Goal: Task Accomplishment & Management: Use online tool/utility

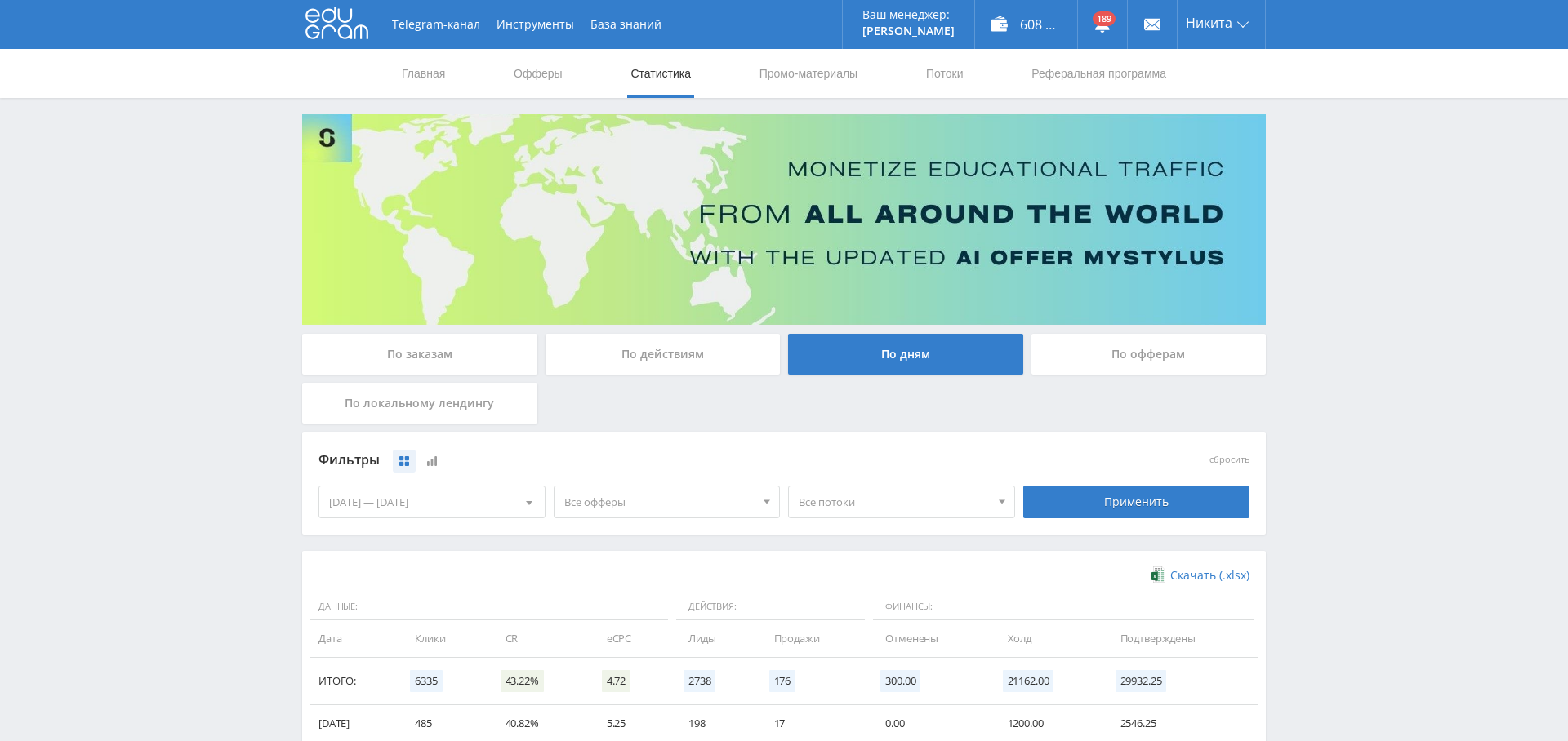
scroll to position [233, 0]
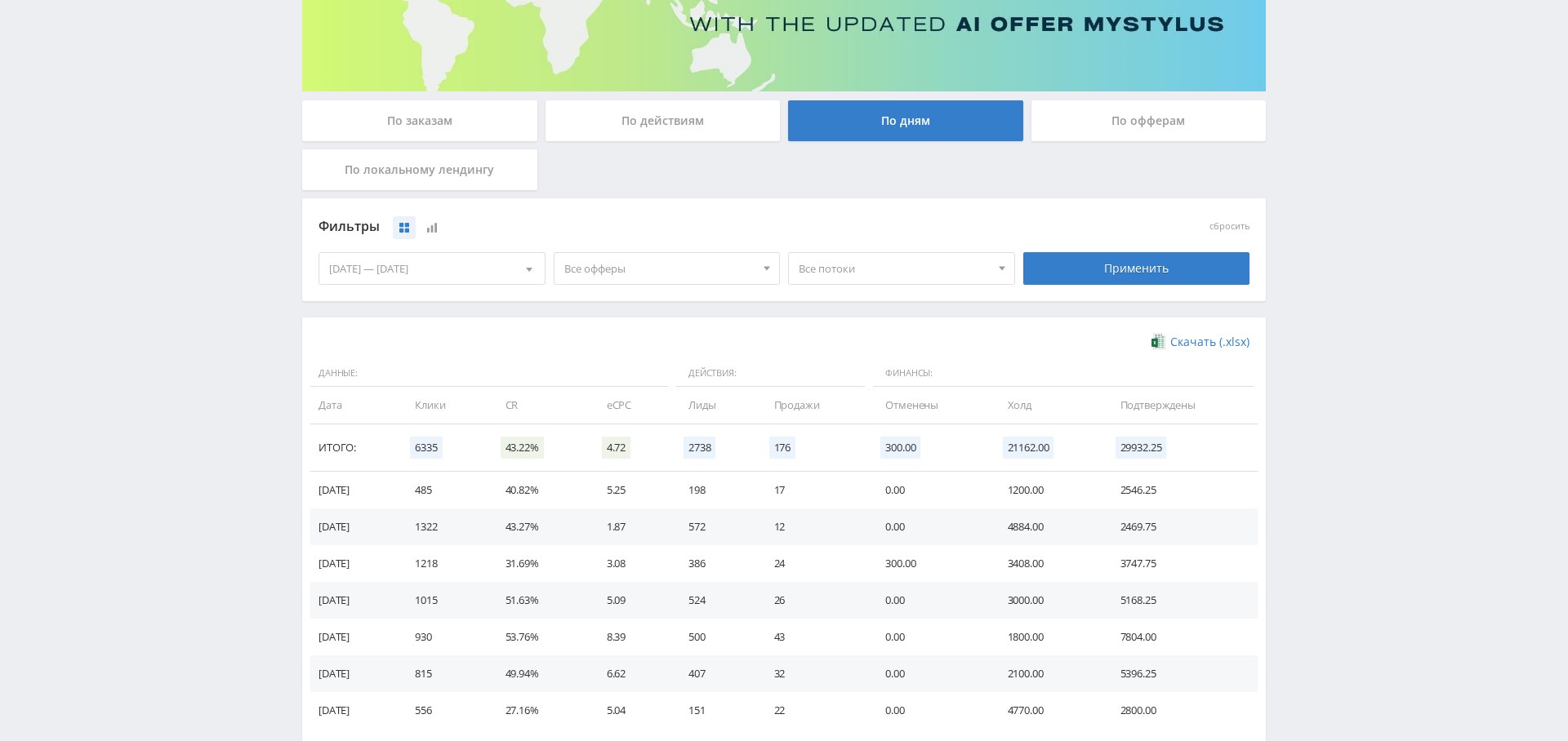
click at [612, 272] on span "Все офферы" at bounding box center [659, 268] width 191 height 31
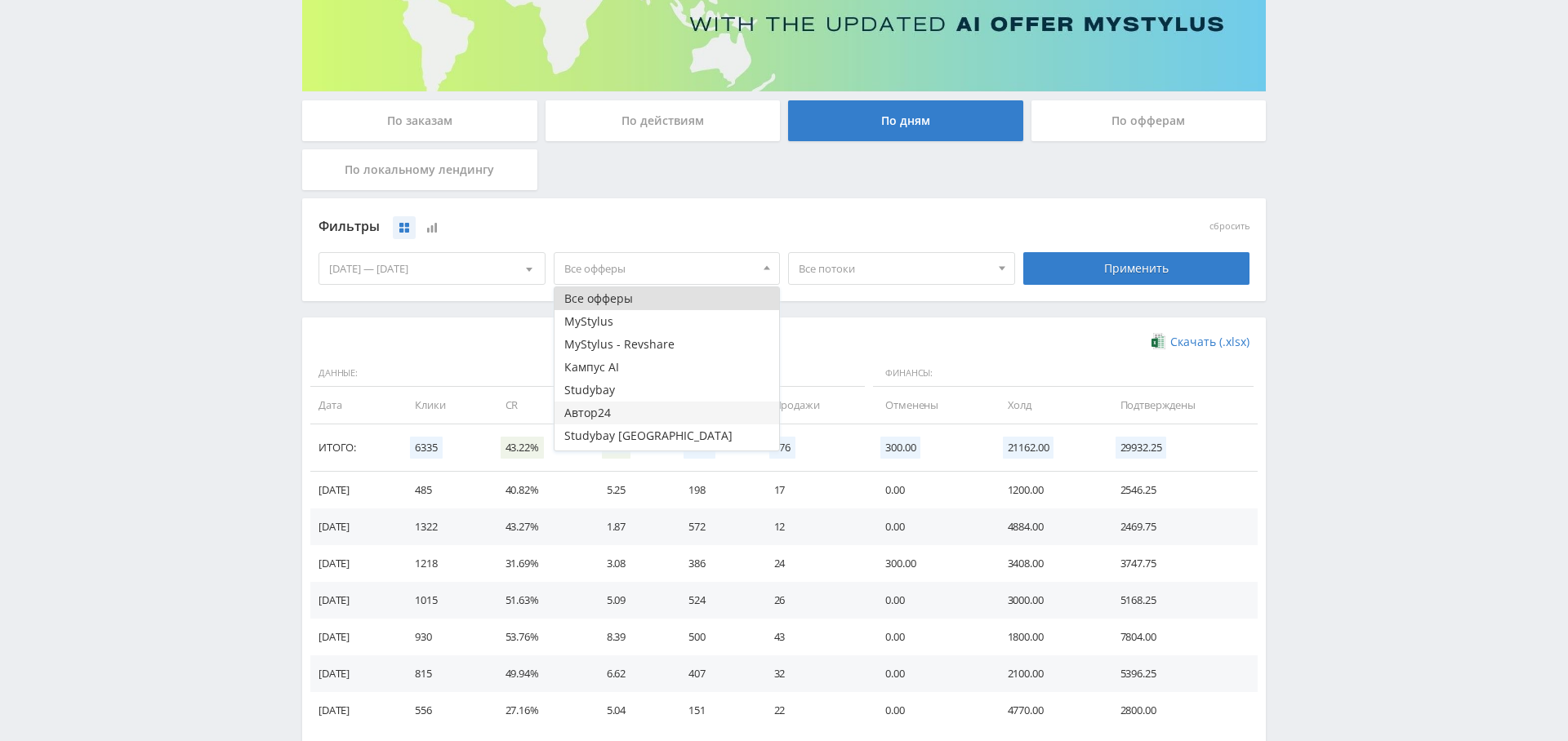
scroll to position [19, 0]
click at [633, 442] on button "Study AI (RevShare)" at bounding box center [667, 438] width 225 height 23
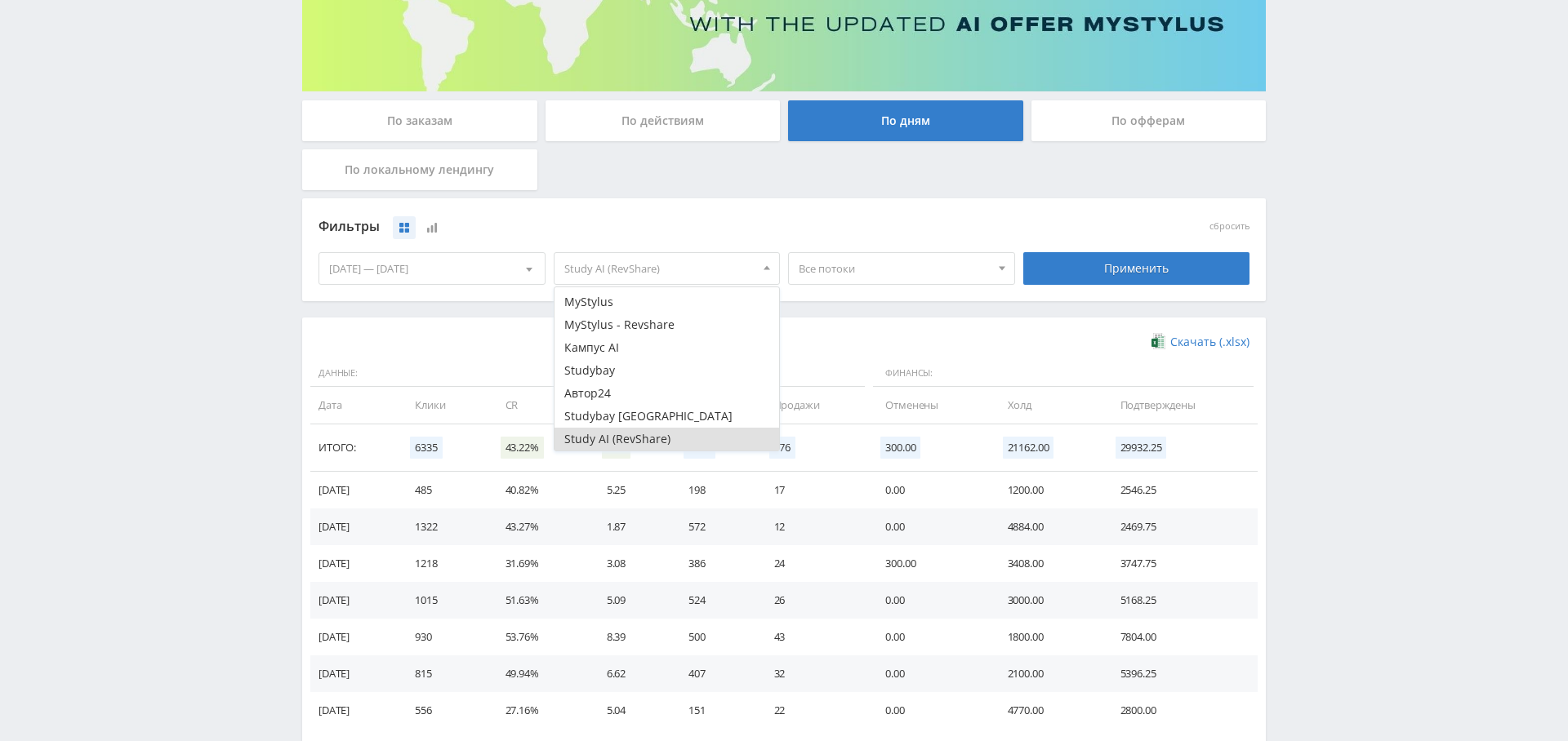
drag, startPoint x: 1108, startPoint y: 274, endPoint x: 1018, endPoint y: 320, distance: 101.1
click at [1108, 274] on div "Применить" at bounding box center [1136, 268] width 227 height 33
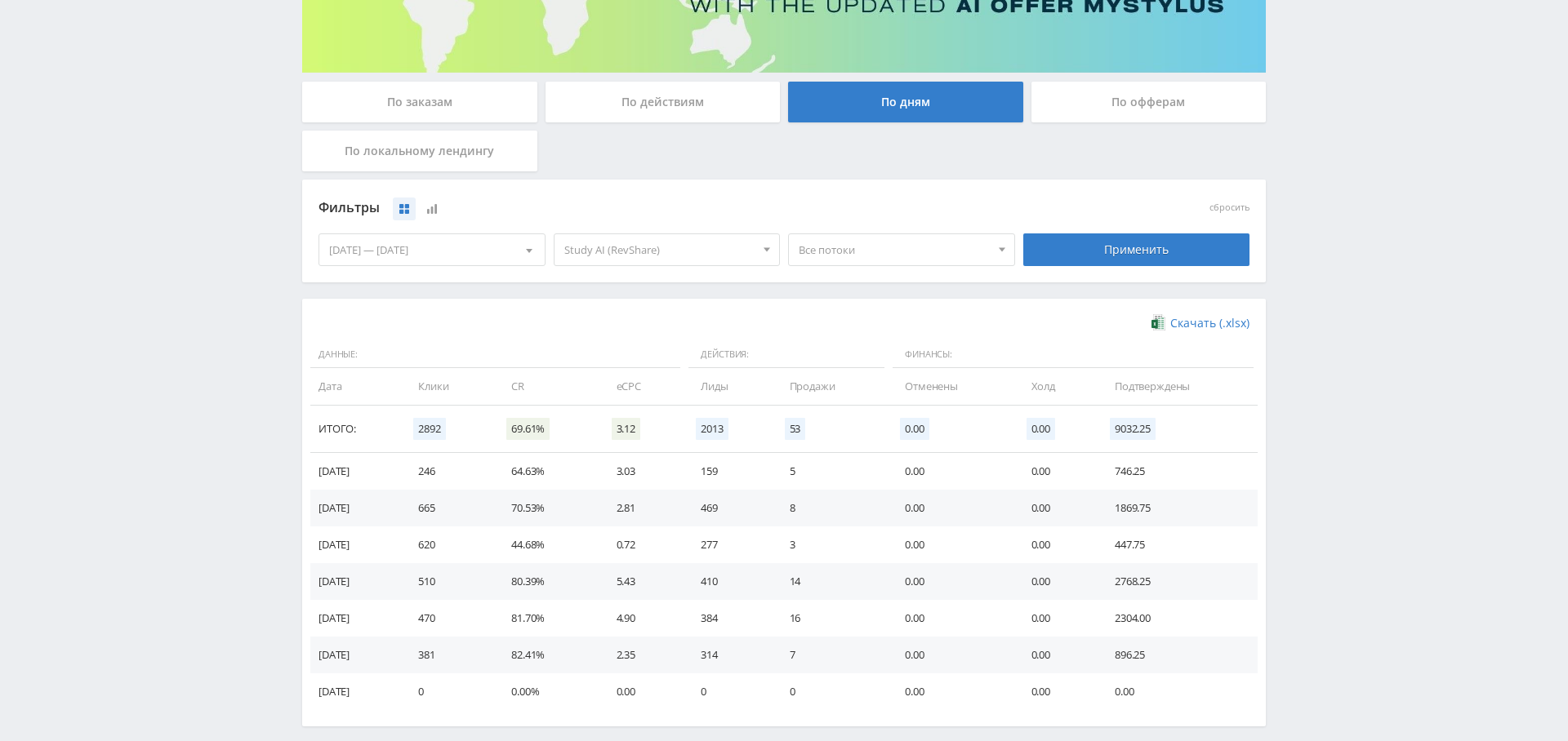
scroll to position [325, 0]
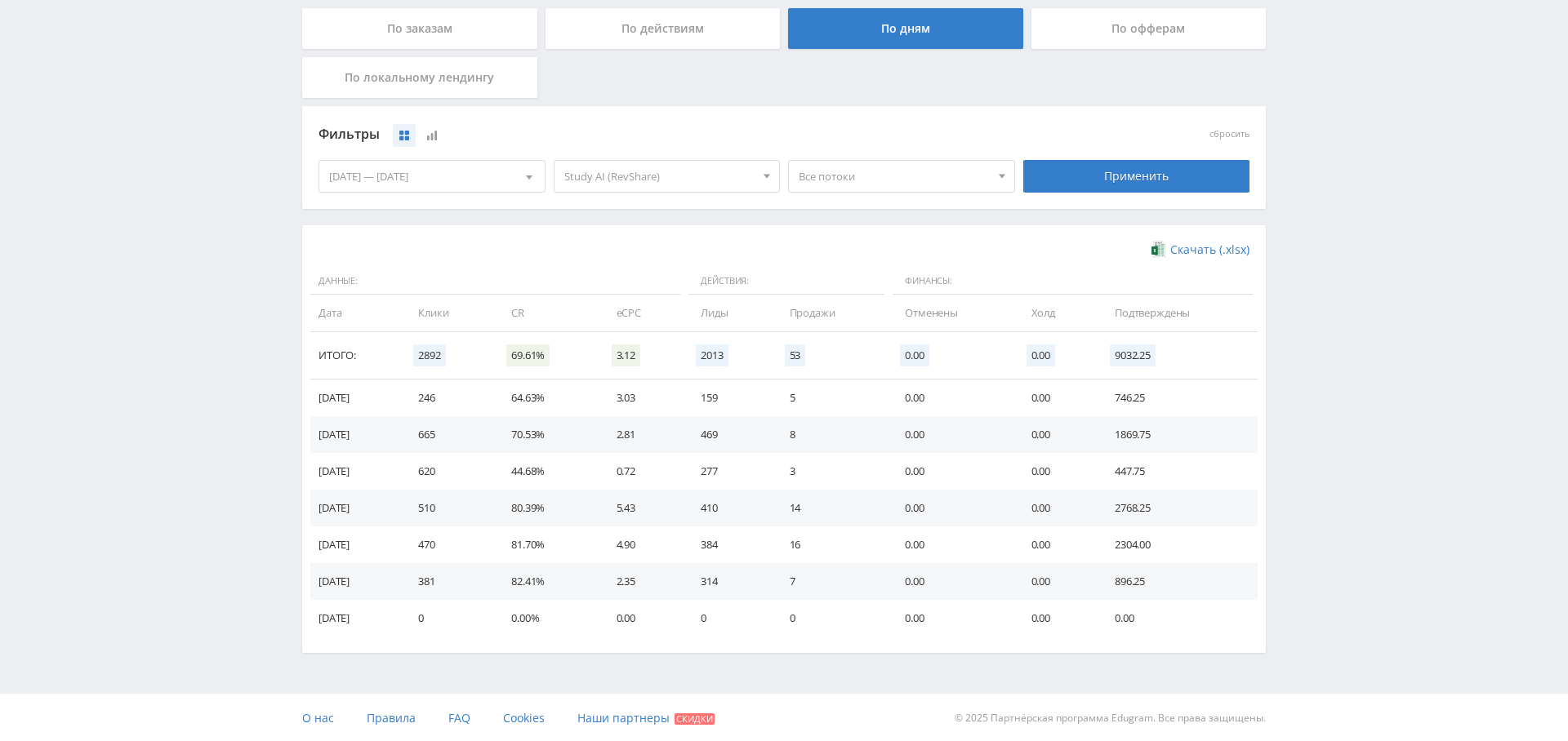
click at [847, 167] on span "Все потоки" at bounding box center [894, 176] width 191 height 31
drag, startPoint x: 664, startPoint y: 250, endPoint x: 388, endPoint y: 90, distance: 319.0
click at [661, 248] on div "Скачать (.xlsx)" at bounding box center [784, 250] width 931 height 17
click at [382, 19] on div "По заказам" at bounding box center [419, 28] width 235 height 41
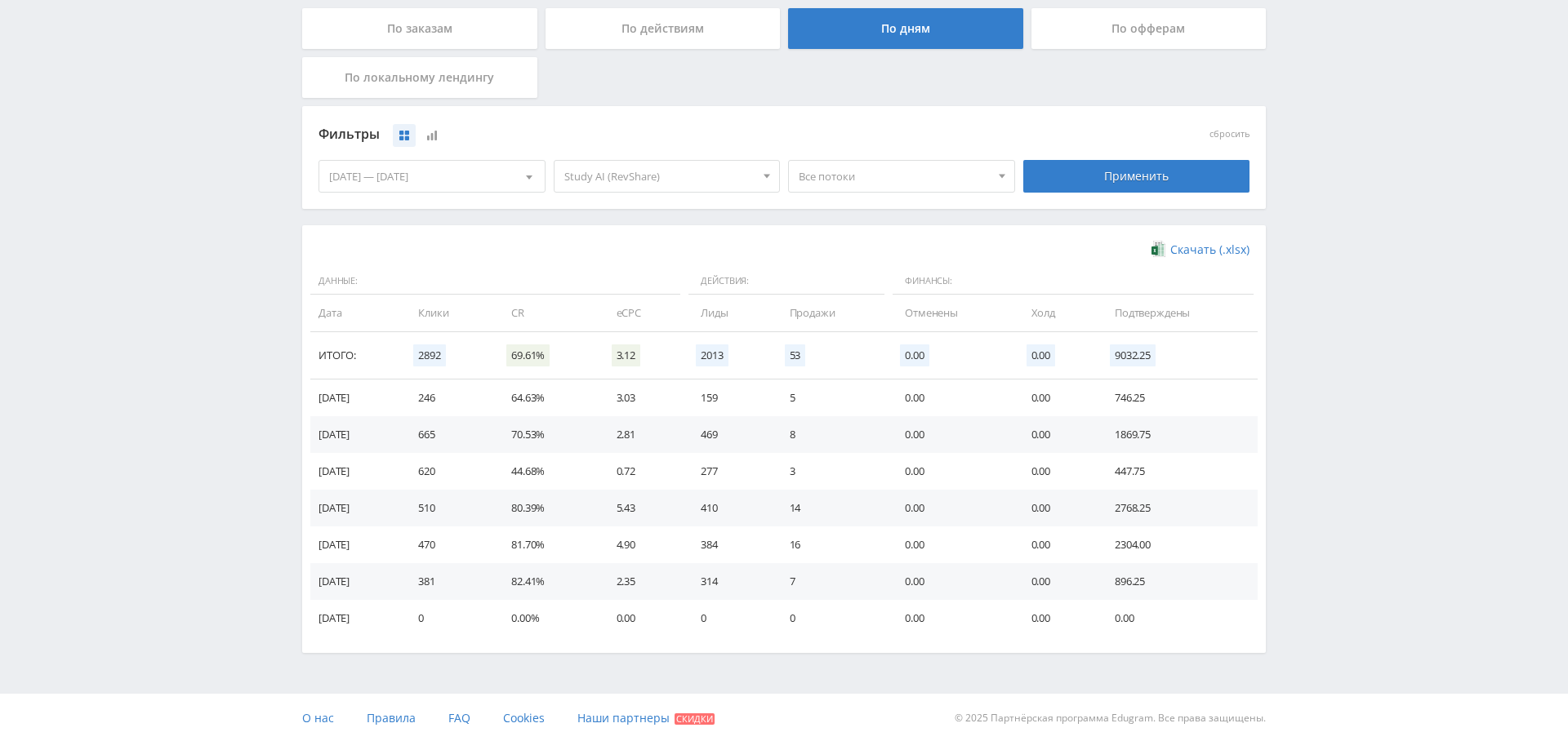
click at [0, 0] on input "По заказам" at bounding box center [0, 0] width 0 height 0
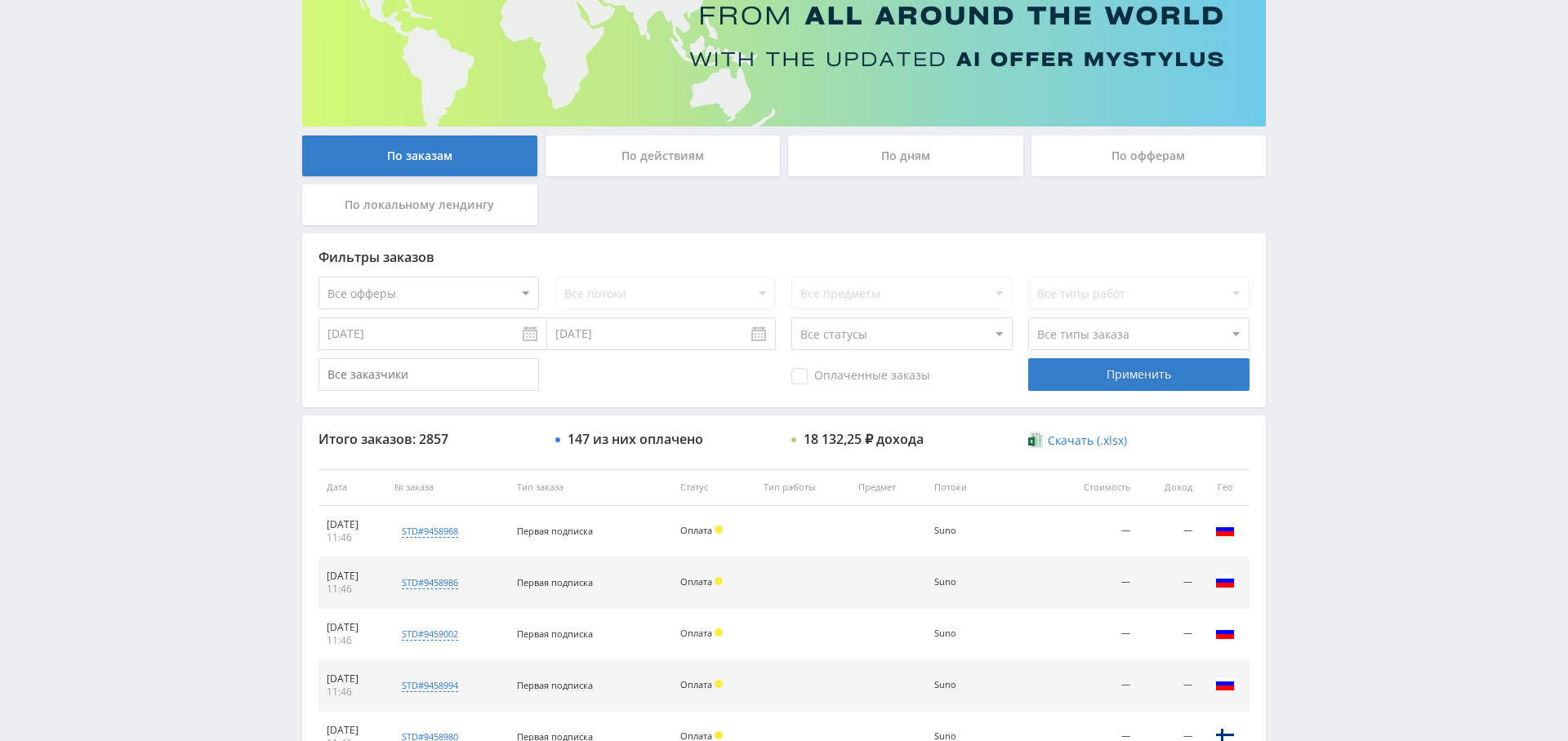
scroll to position [194, 0]
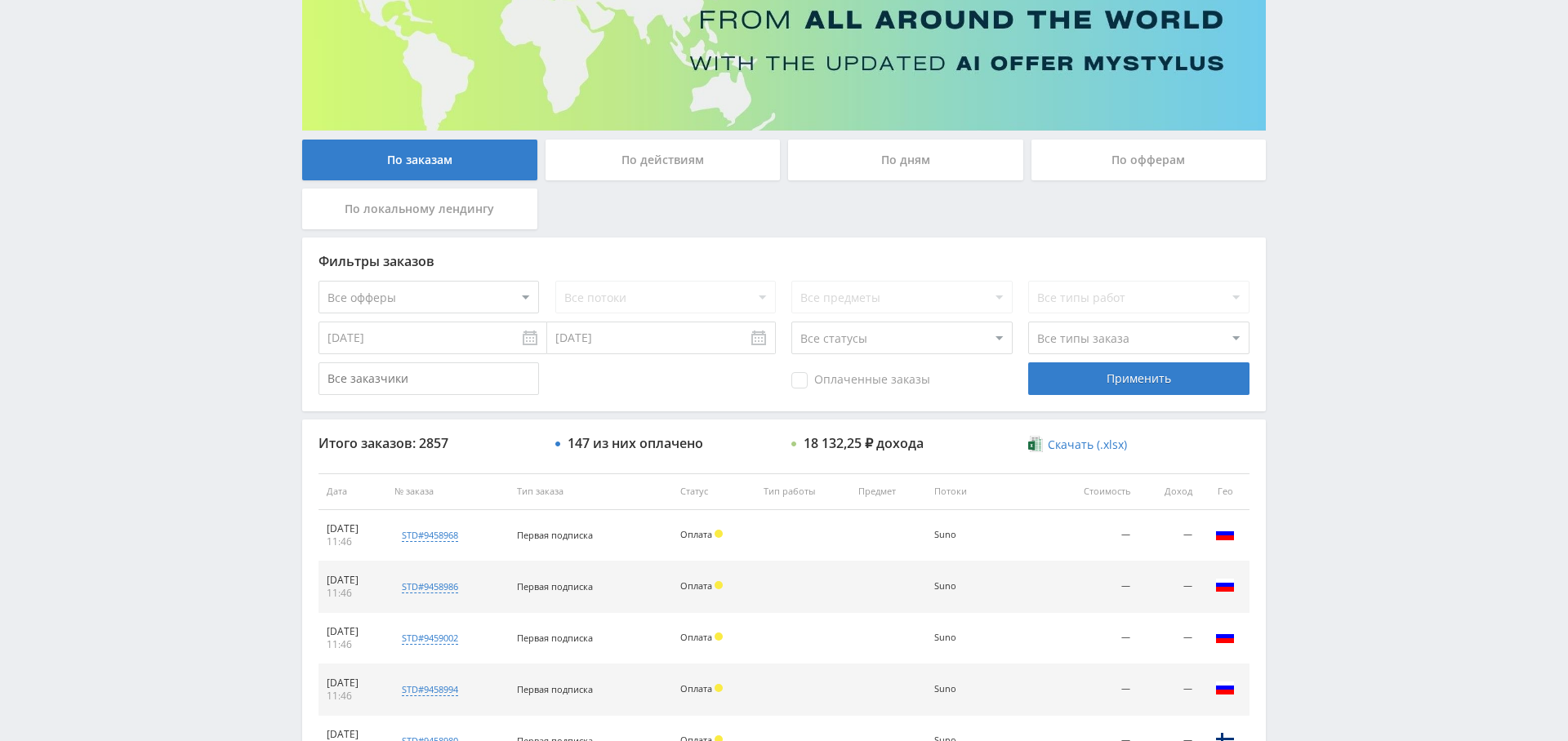
click at [412, 286] on select "Все офферы MyStylus MyStylus - Revshare Кампус AI Studybay Автор24 Studybay Bra…" at bounding box center [428, 297] width 220 height 33
select select "376"
drag, startPoint x: 815, startPoint y: 376, endPoint x: 869, endPoint y: 382, distance: 54.3
click at [815, 376] on span "Оплаченные заказы" at bounding box center [861, 381] width 139 height 17
click at [0, 0] on input "Оплаченные заказы" at bounding box center [0, 0] width 0 height 0
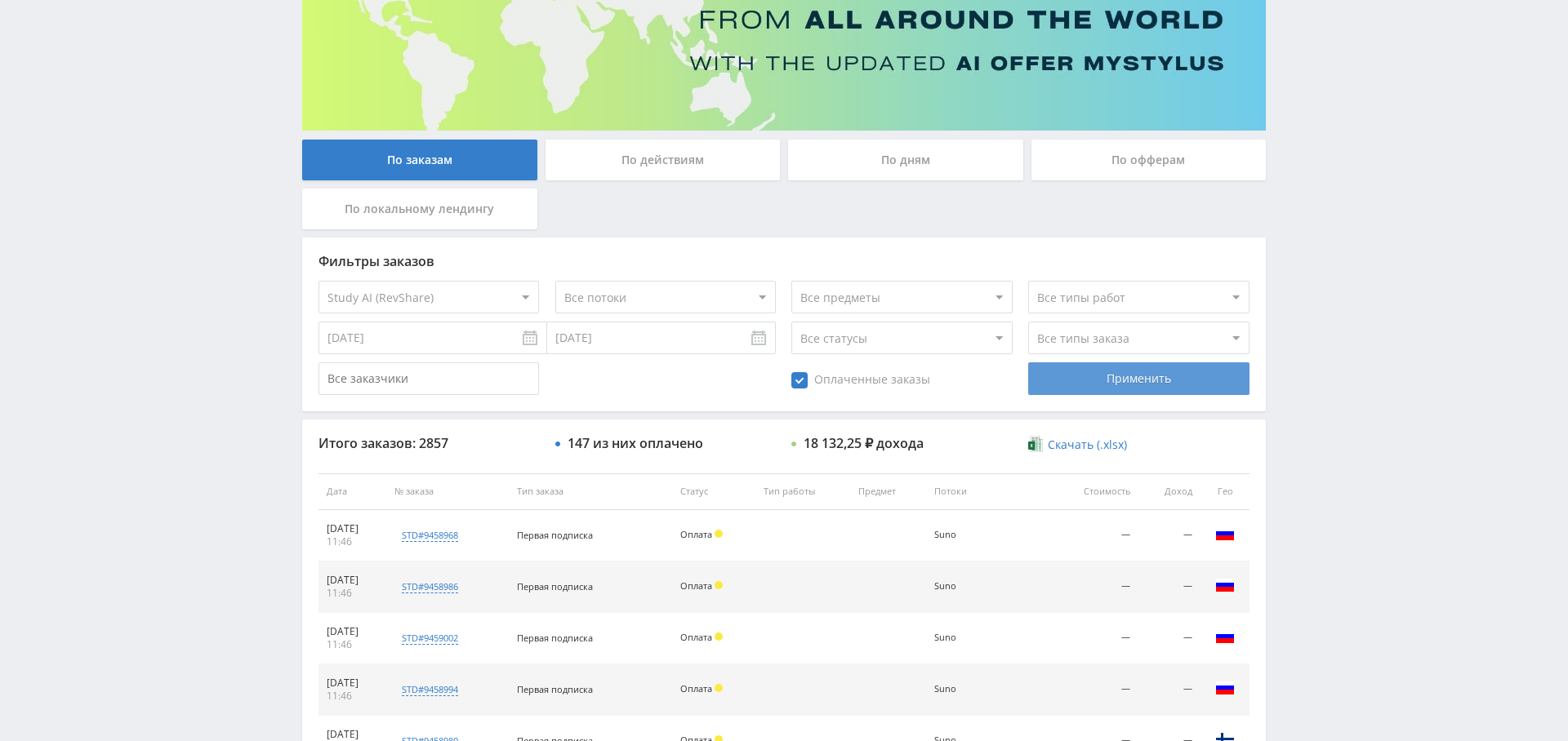
drag, startPoint x: 1107, startPoint y: 374, endPoint x: 1033, endPoint y: 400, distance: 78.4
click at [1107, 374] on div "Применить" at bounding box center [1138, 378] width 220 height 33
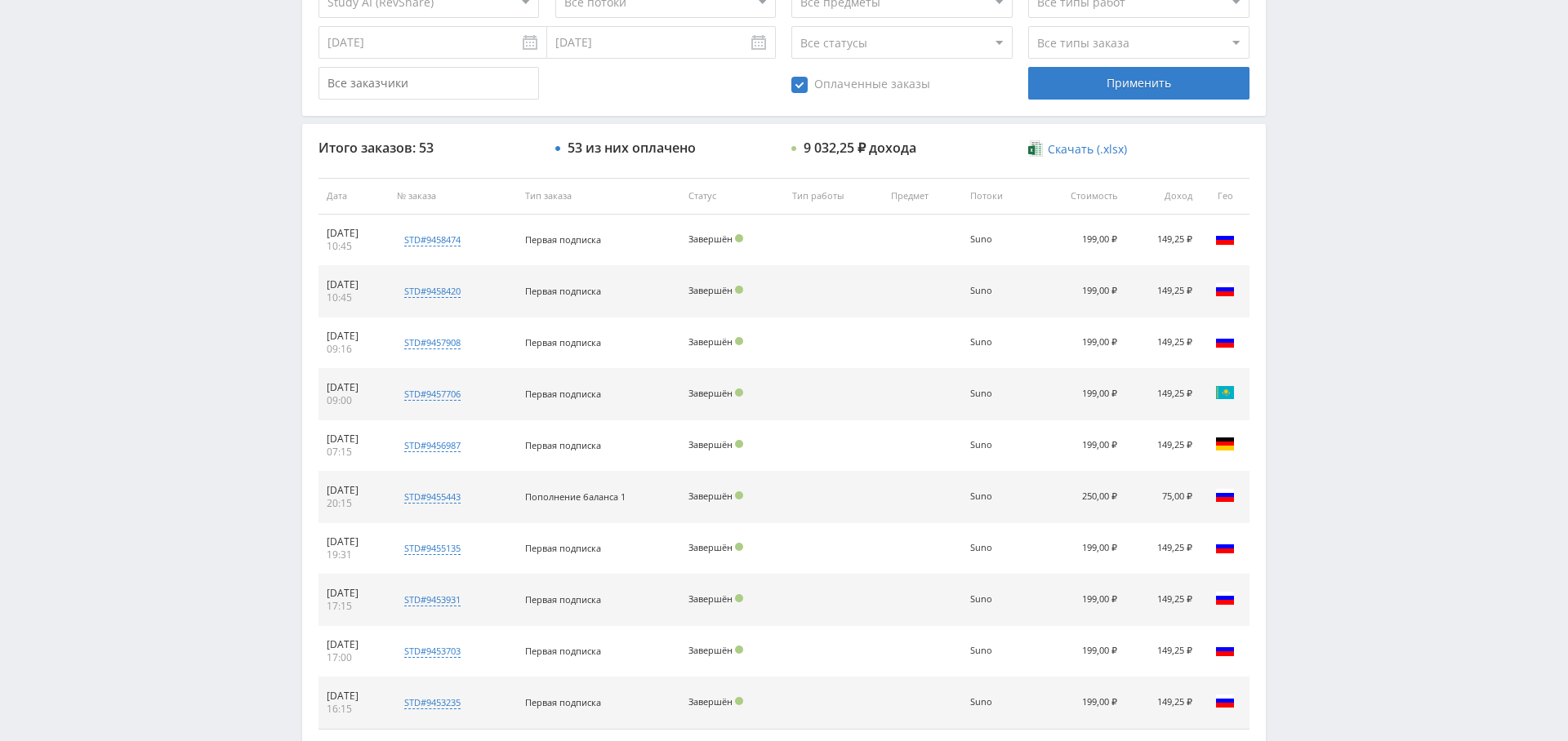
scroll to position [626, 0]
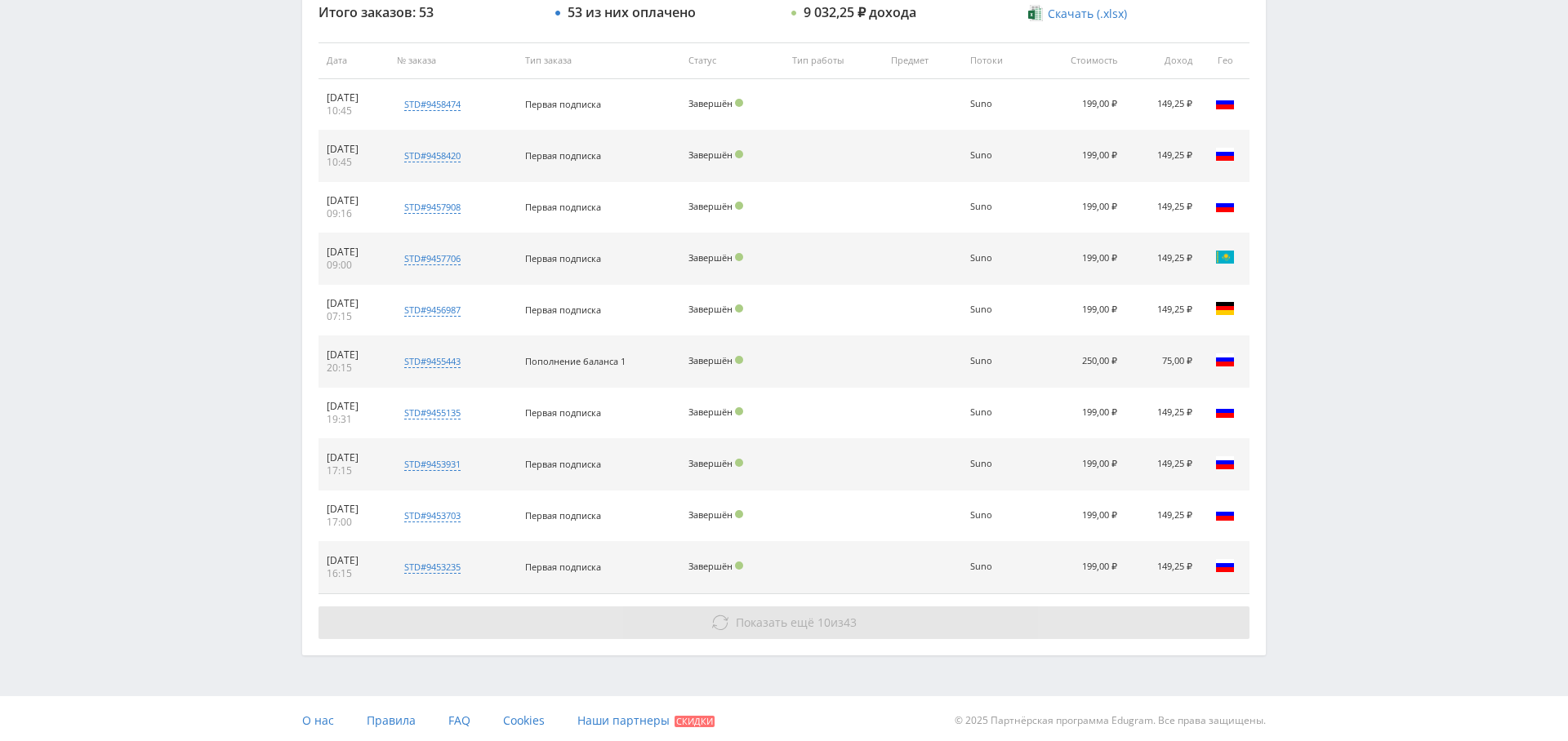
click at [848, 622] on span "43" at bounding box center [850, 622] width 13 height 16
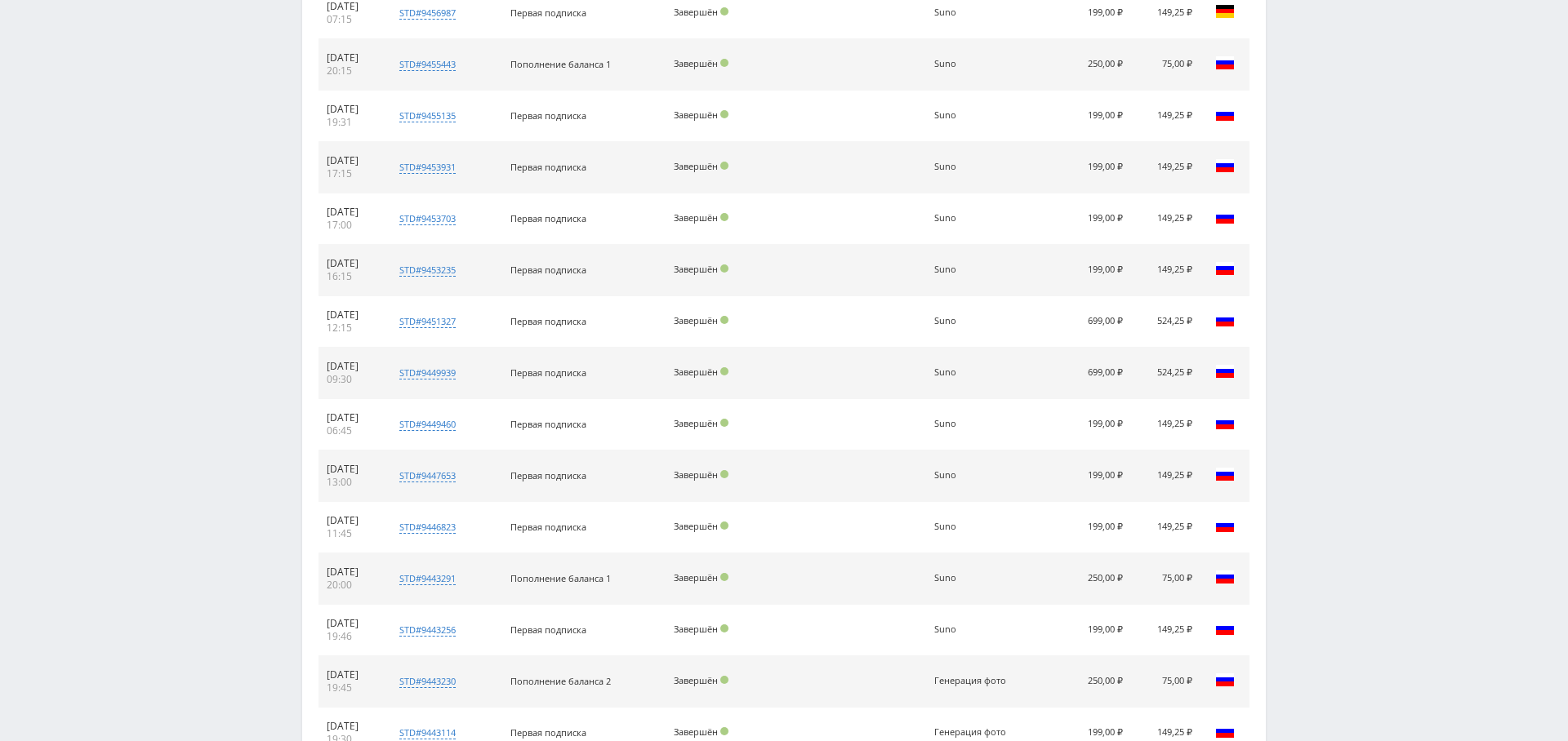
scroll to position [938, 0]
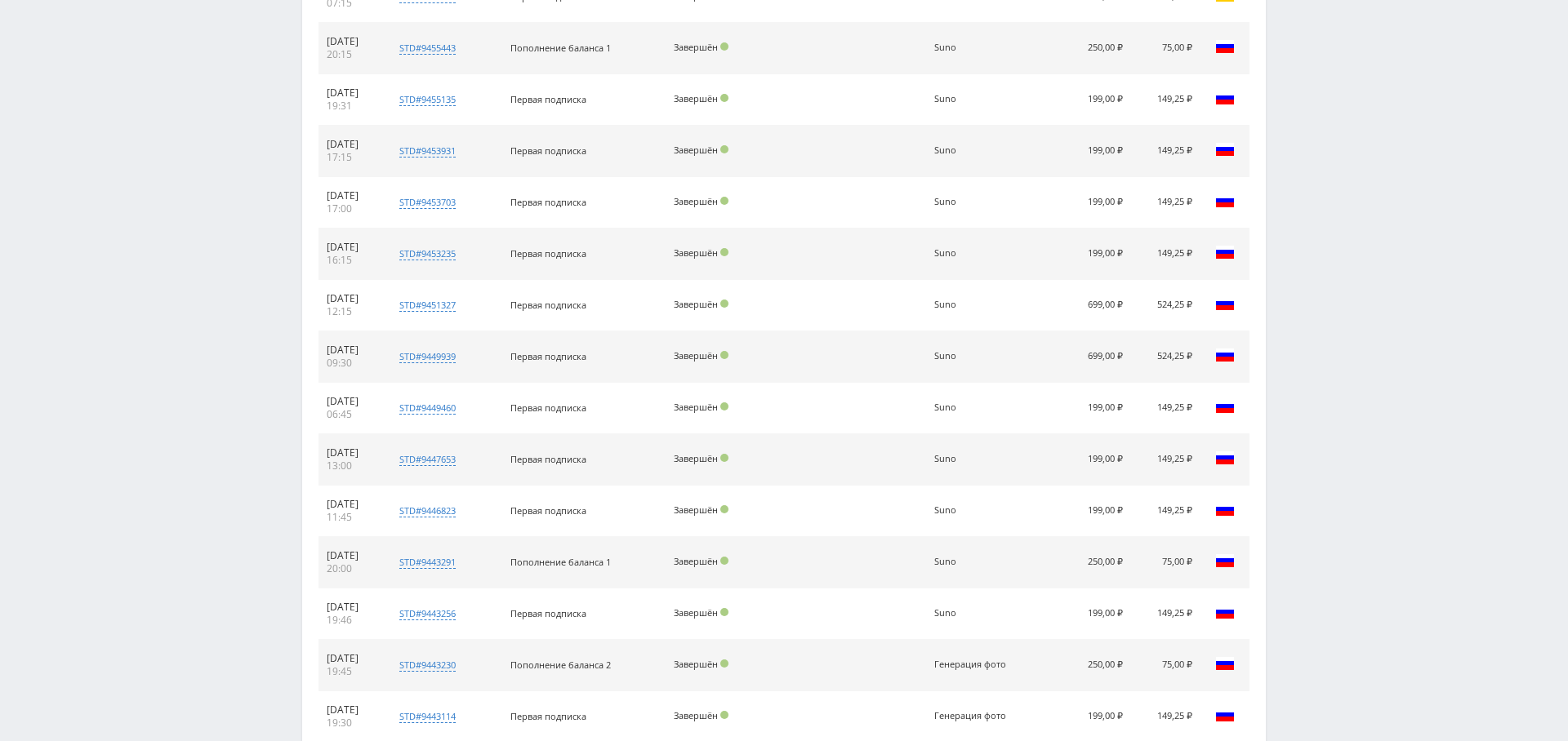
click at [950, 454] on div "Suno" at bounding box center [971, 459] width 74 height 11
drag, startPoint x: 950, startPoint y: 451, endPoint x: 898, endPoint y: 502, distance: 72.8
click at [950, 454] on div "Suno" at bounding box center [971, 459] width 74 height 11
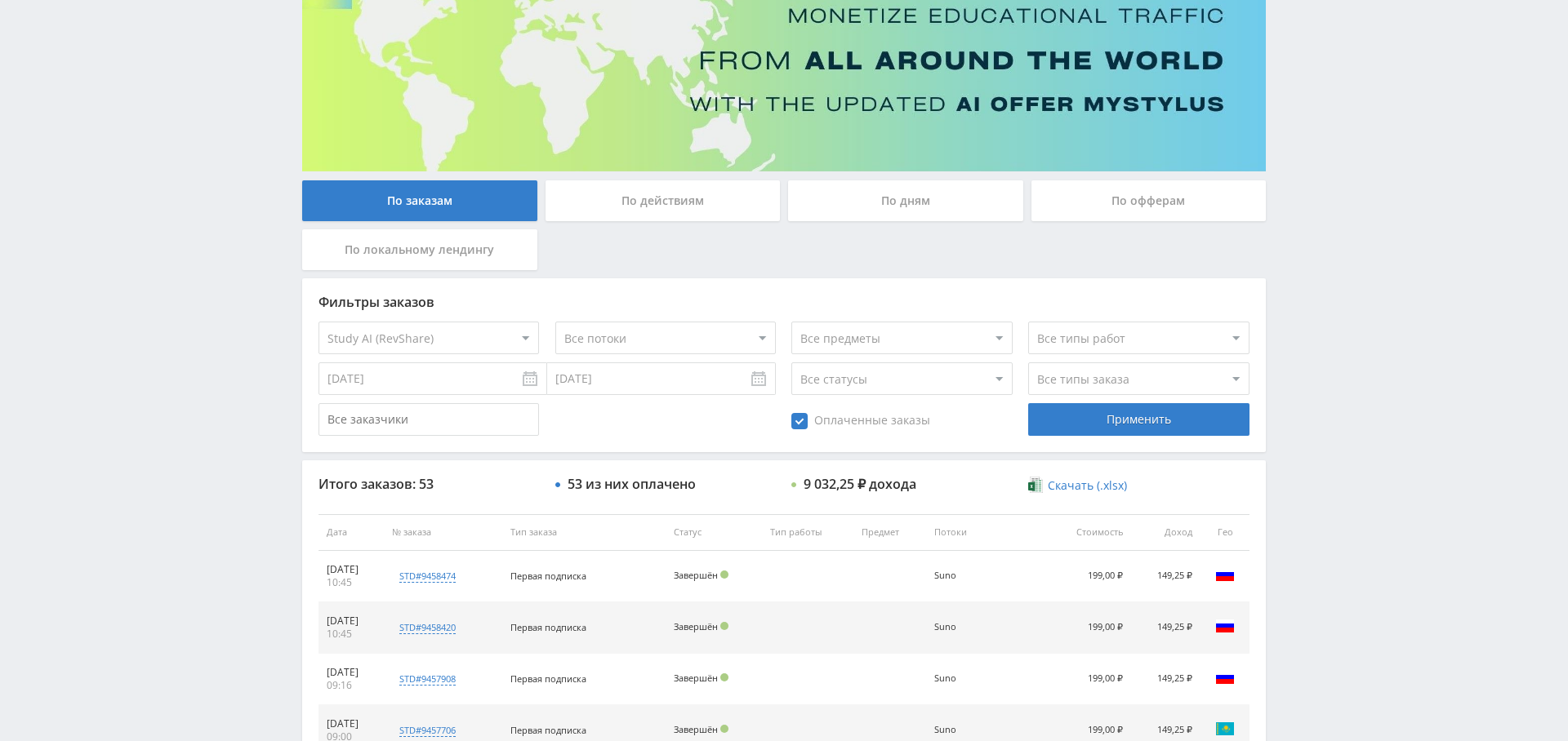
scroll to position [0, 0]
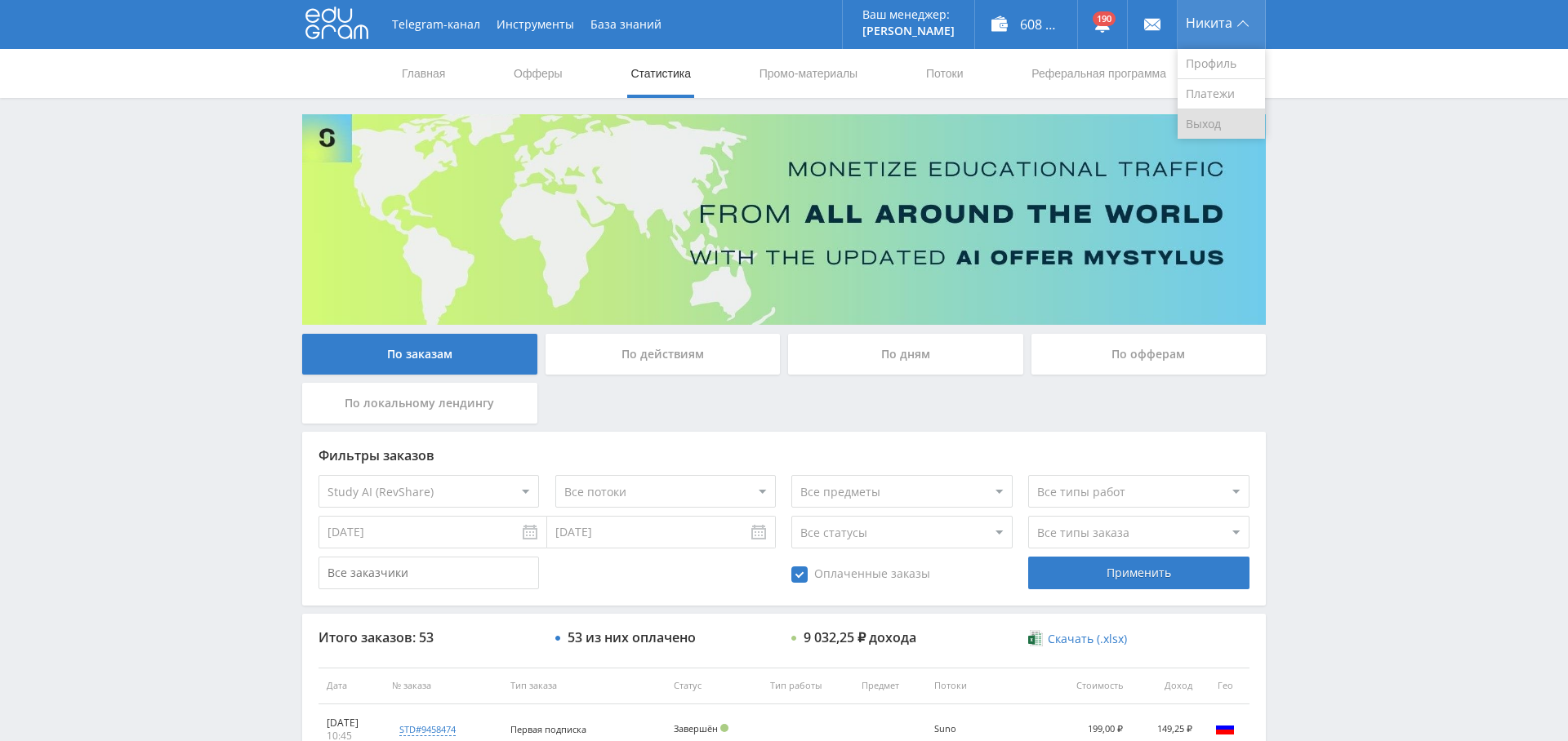
click at [1221, 123] on link "Выход" at bounding box center [1221, 124] width 87 height 29
